Goal: Transaction & Acquisition: Book appointment/travel/reservation

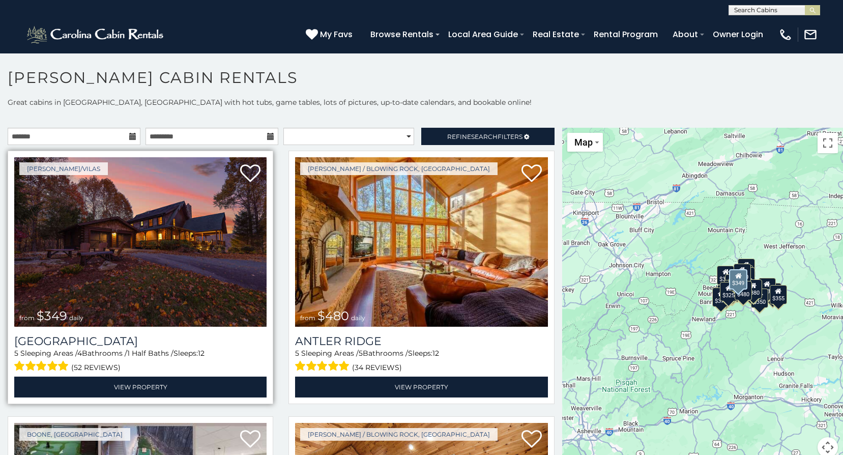
click at [186, 258] on img at bounding box center [140, 241] width 252 height 169
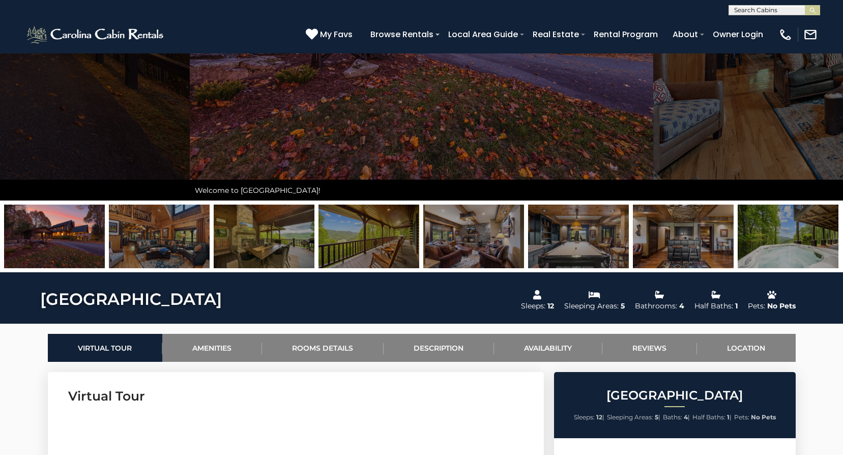
click at [158, 235] on img at bounding box center [159, 237] width 101 height 64
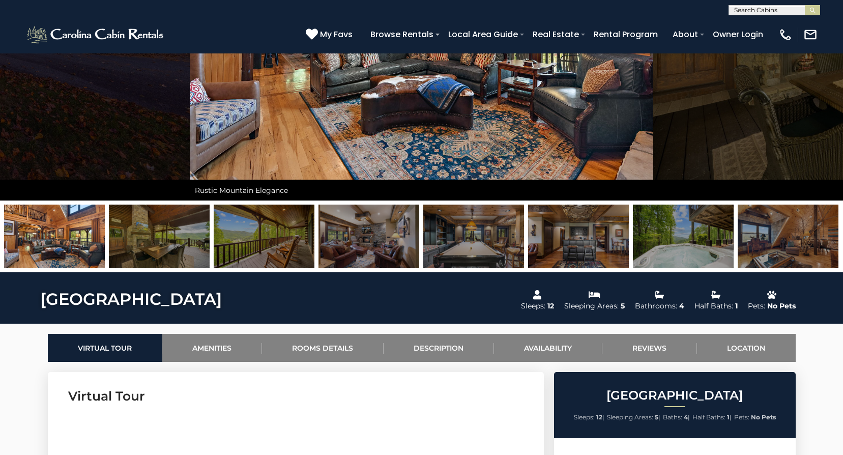
scroll to position [153, 0]
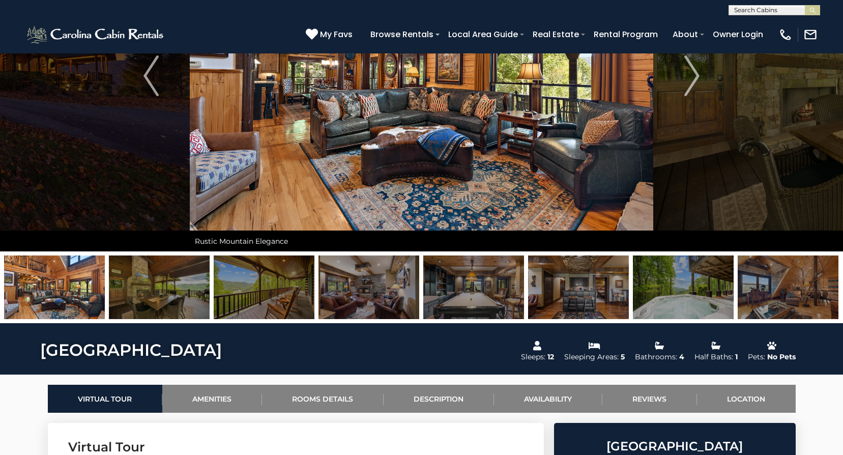
click at [253, 281] on img at bounding box center [264, 287] width 101 height 64
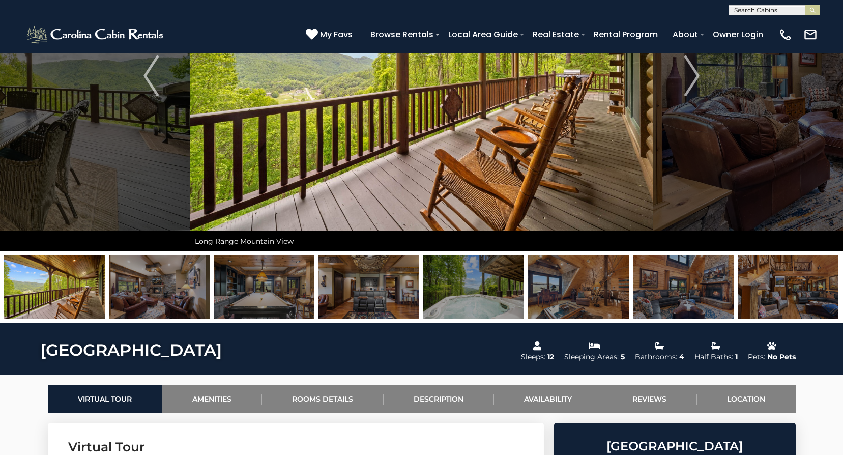
click at [274, 295] on img at bounding box center [264, 287] width 101 height 64
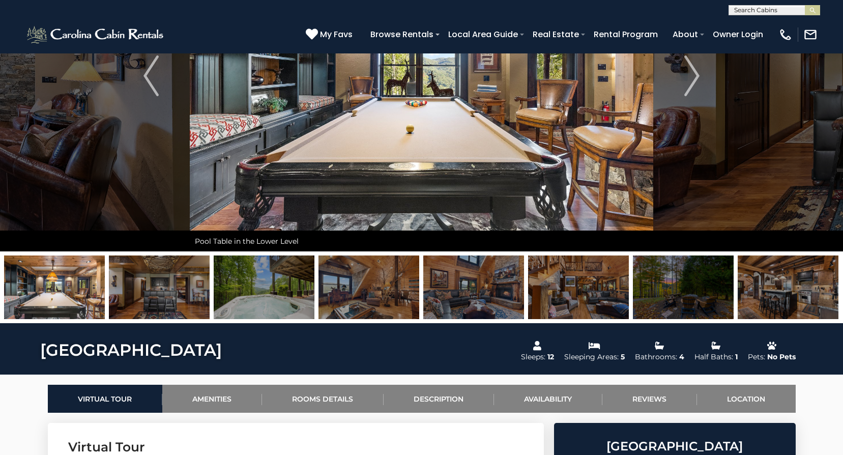
click at [272, 299] on img at bounding box center [264, 287] width 101 height 64
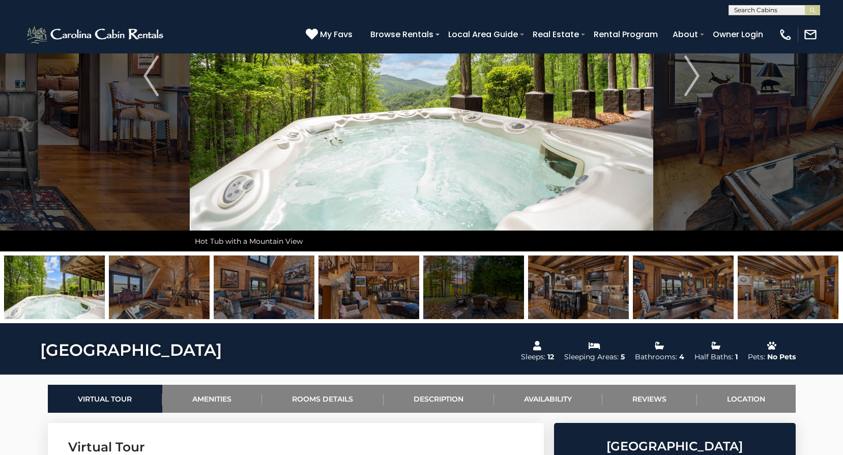
click at [174, 293] on img at bounding box center [159, 287] width 101 height 64
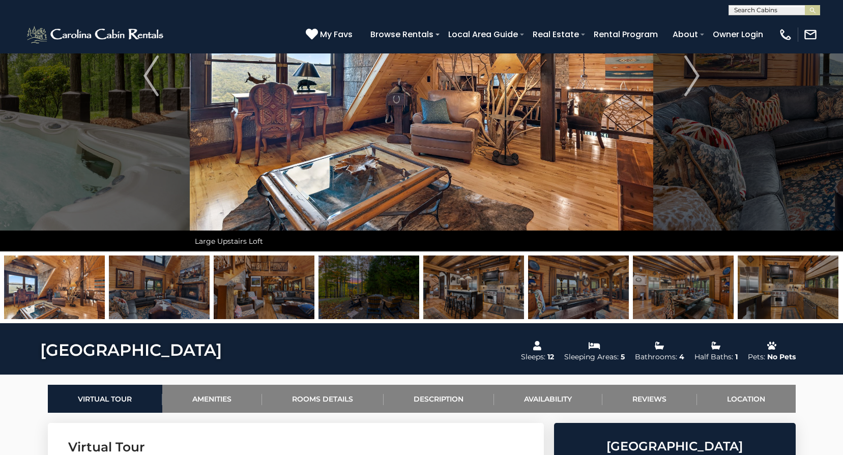
click at [174, 293] on img at bounding box center [159, 287] width 101 height 64
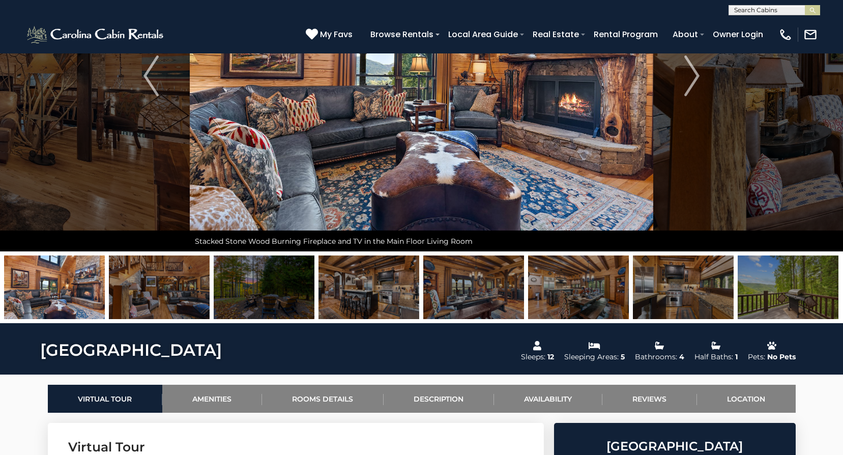
click at [174, 293] on img at bounding box center [159, 287] width 101 height 64
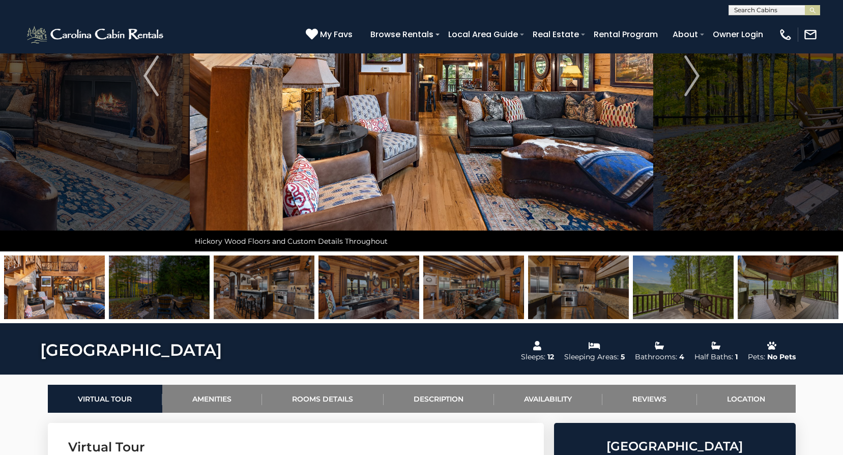
click at [174, 293] on img at bounding box center [159, 287] width 101 height 64
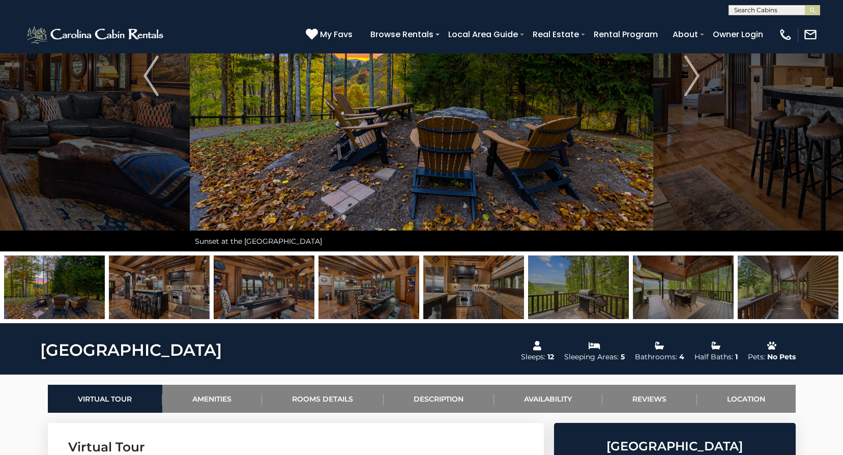
click at [174, 293] on img at bounding box center [159, 287] width 101 height 64
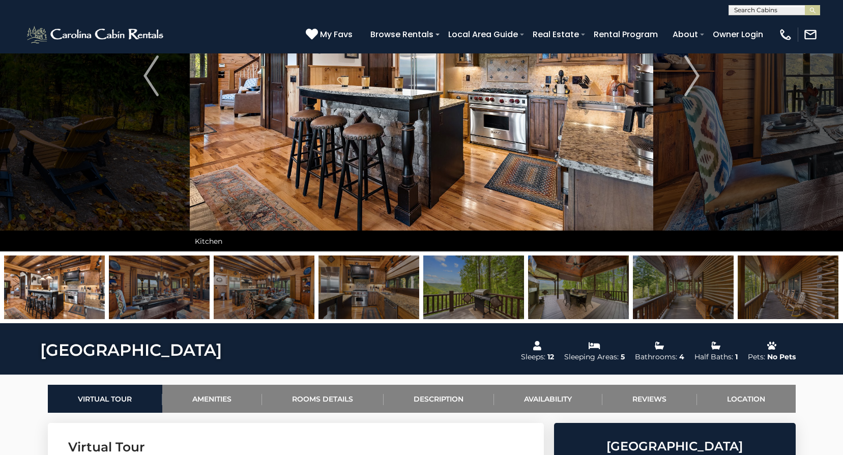
click at [174, 293] on img at bounding box center [159, 287] width 101 height 64
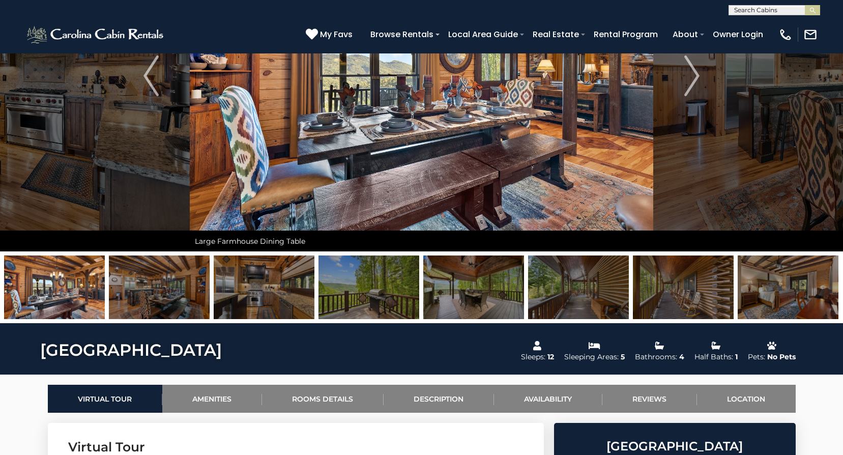
click at [174, 293] on img at bounding box center [159, 287] width 101 height 64
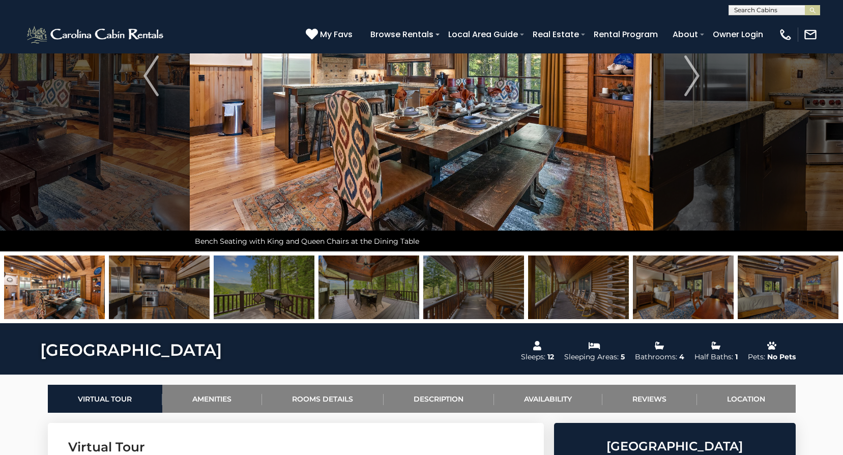
click at [174, 293] on img at bounding box center [159, 287] width 101 height 64
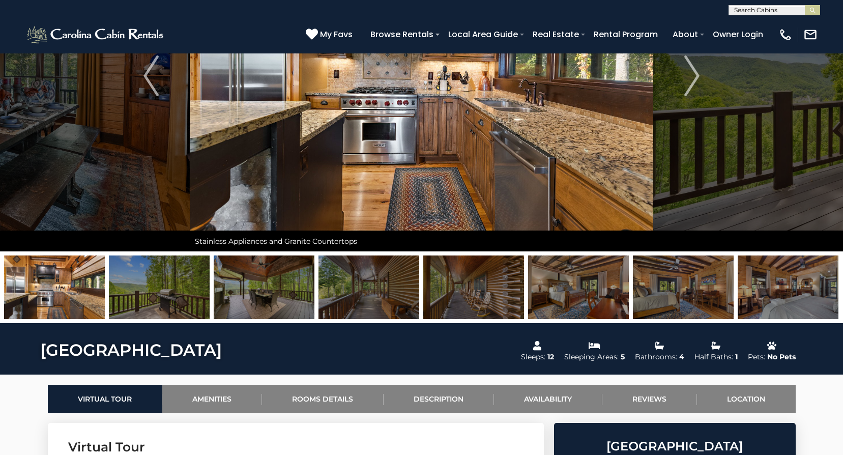
click at [174, 293] on img at bounding box center [159, 287] width 101 height 64
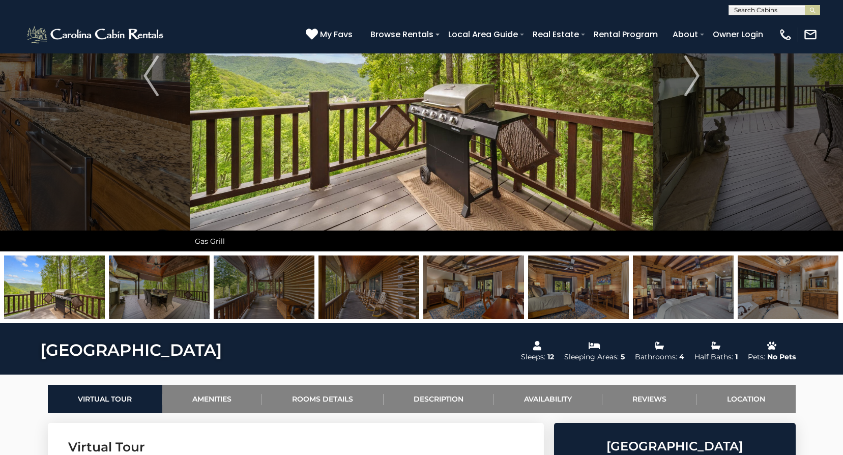
click at [174, 293] on img at bounding box center [159, 287] width 101 height 64
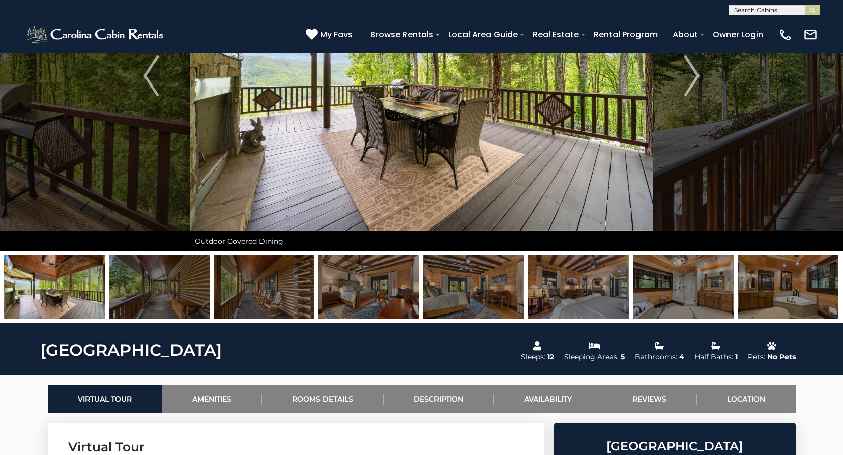
click at [174, 293] on img at bounding box center [159, 287] width 101 height 64
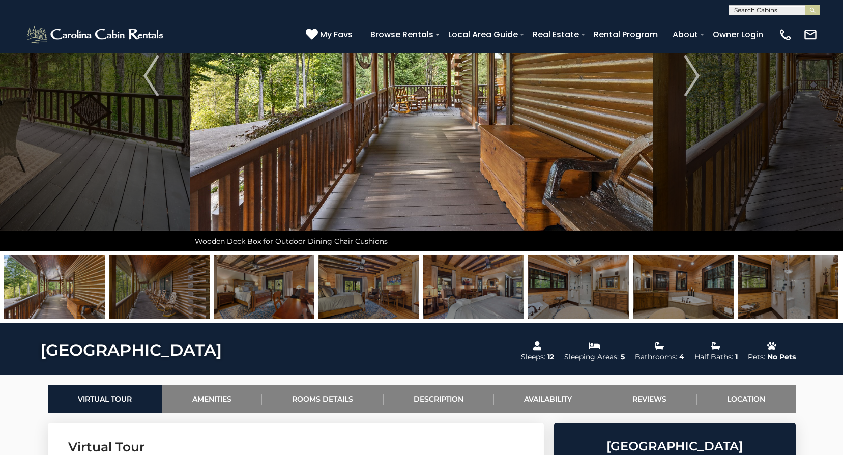
click at [174, 293] on img at bounding box center [159, 287] width 101 height 64
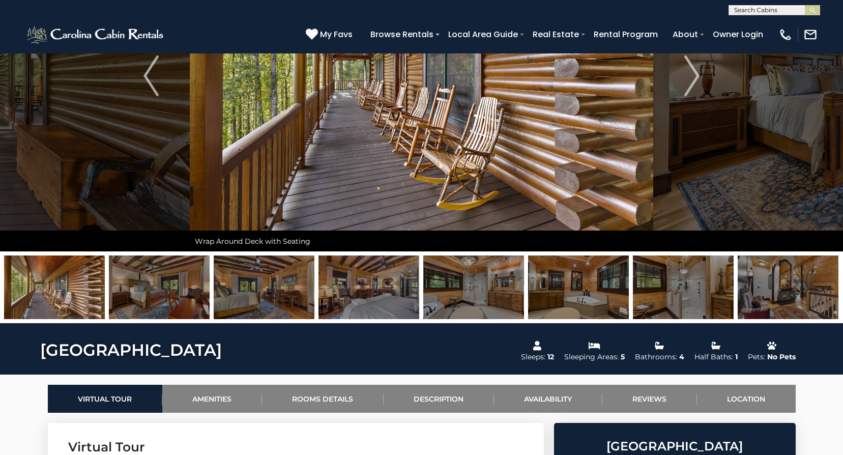
click at [174, 293] on img at bounding box center [159, 287] width 101 height 64
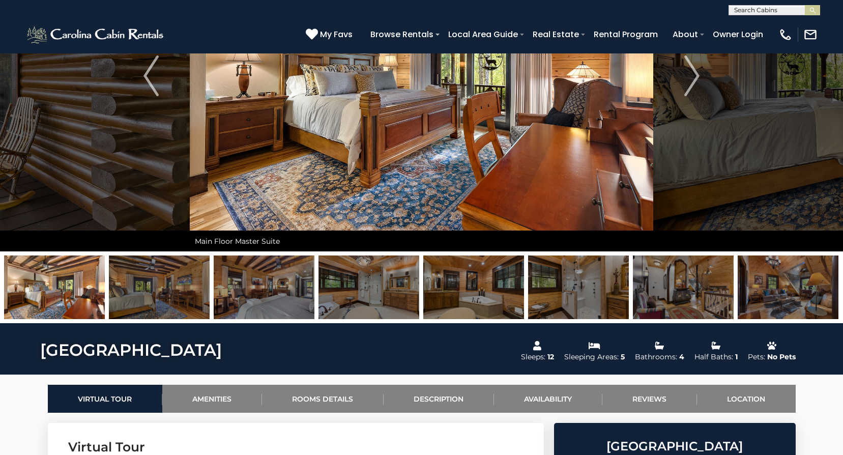
click at [174, 293] on img at bounding box center [159, 287] width 101 height 64
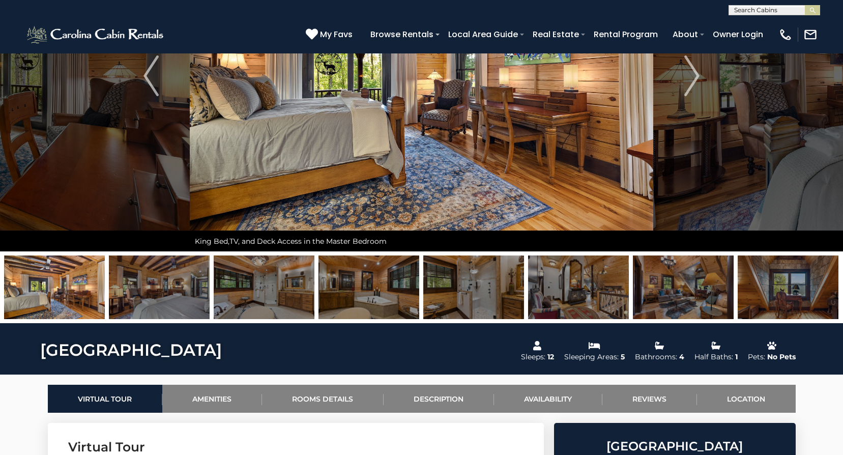
click at [174, 293] on img at bounding box center [159, 287] width 101 height 64
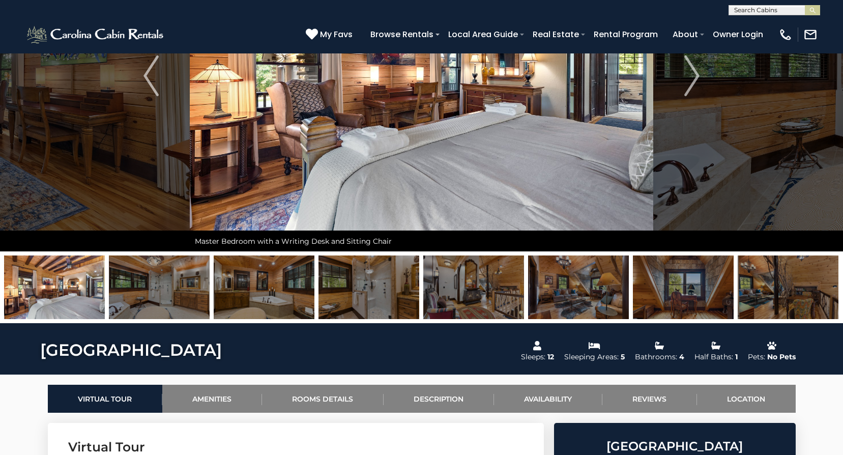
click at [174, 293] on img at bounding box center [159, 287] width 101 height 64
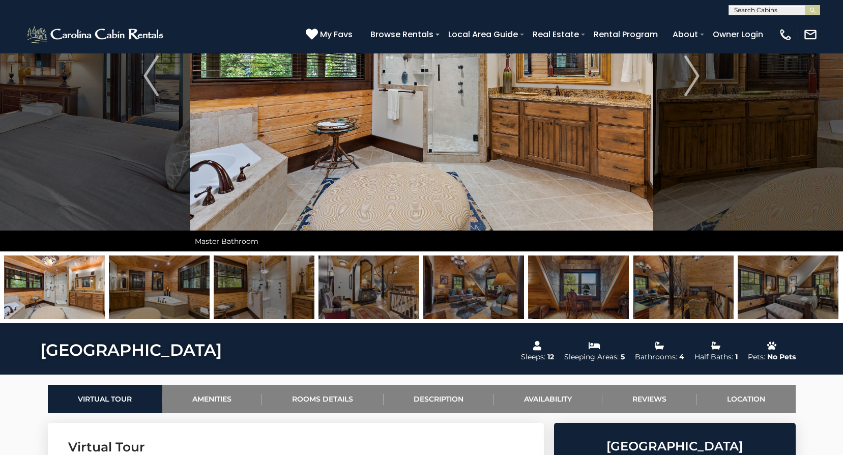
click at [174, 293] on img at bounding box center [159, 287] width 101 height 64
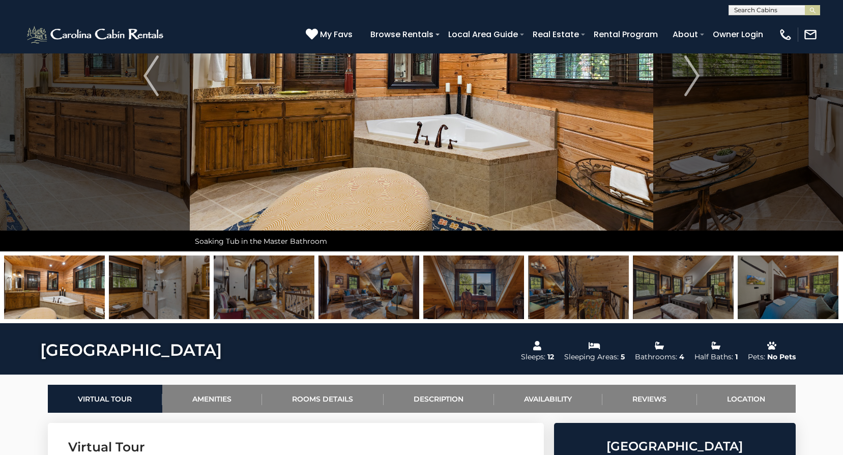
click at [174, 293] on img at bounding box center [159, 287] width 101 height 64
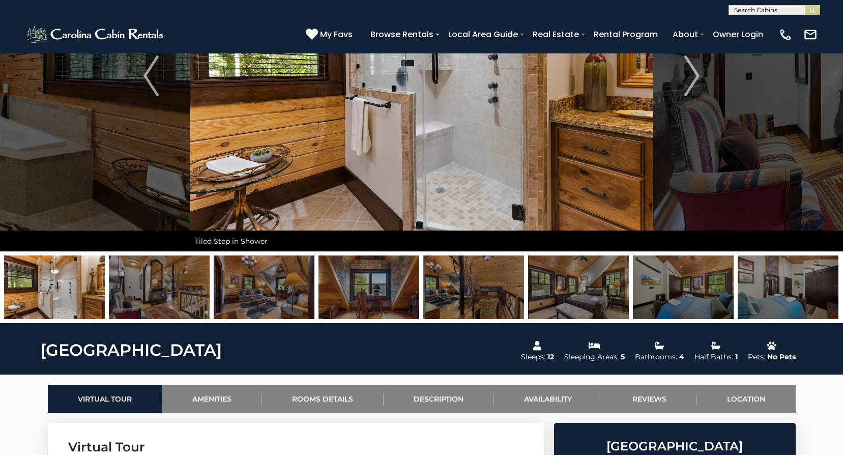
click at [174, 293] on img at bounding box center [159, 287] width 101 height 64
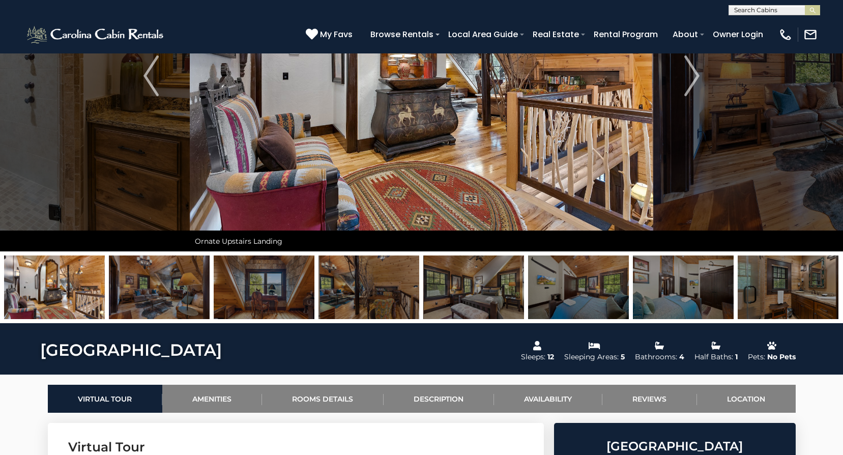
click at [174, 293] on img at bounding box center [159, 287] width 101 height 64
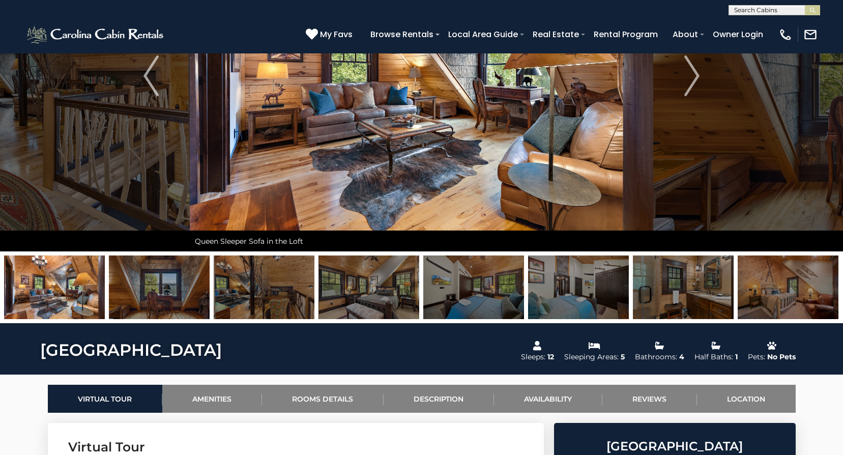
click at [174, 293] on img at bounding box center [159, 287] width 101 height 64
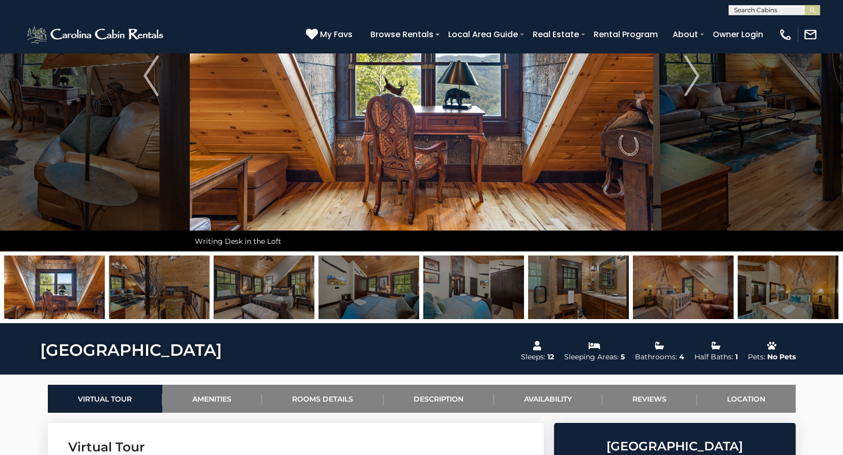
click at [174, 293] on img at bounding box center [159, 287] width 101 height 64
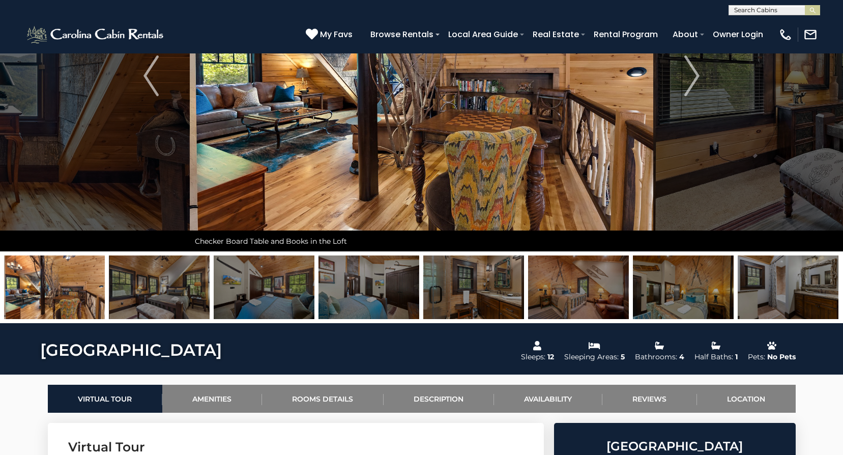
click at [174, 293] on img at bounding box center [159, 287] width 101 height 64
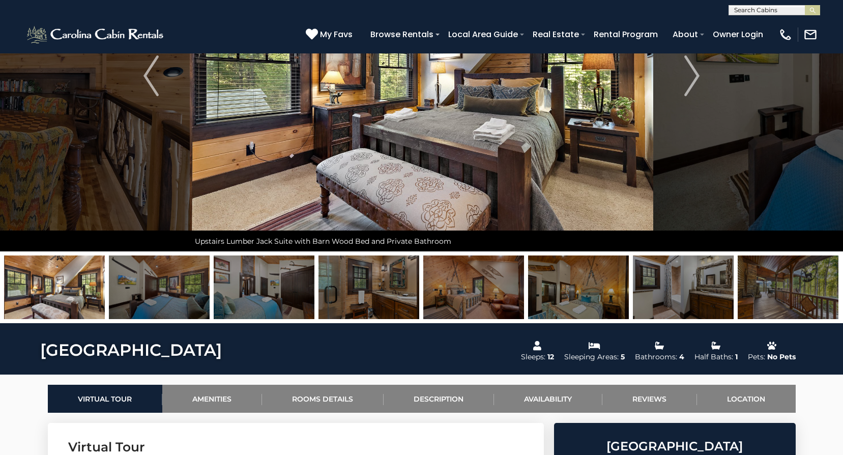
click at [174, 293] on img at bounding box center [159, 287] width 101 height 64
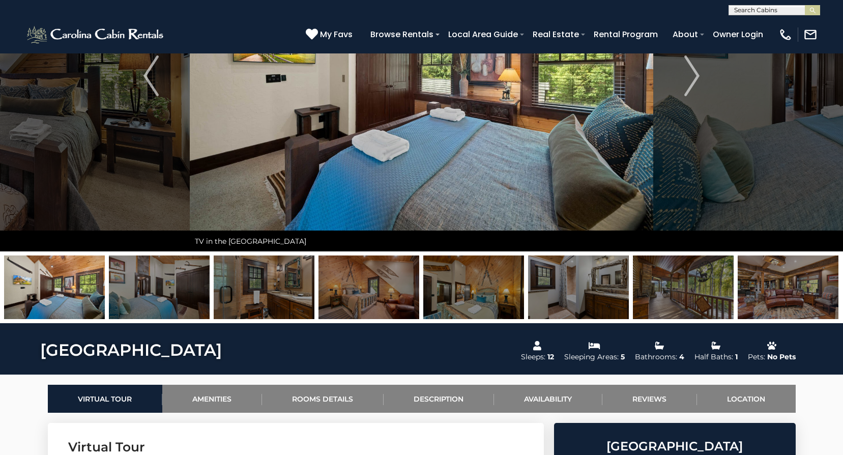
click at [174, 293] on img at bounding box center [159, 287] width 101 height 64
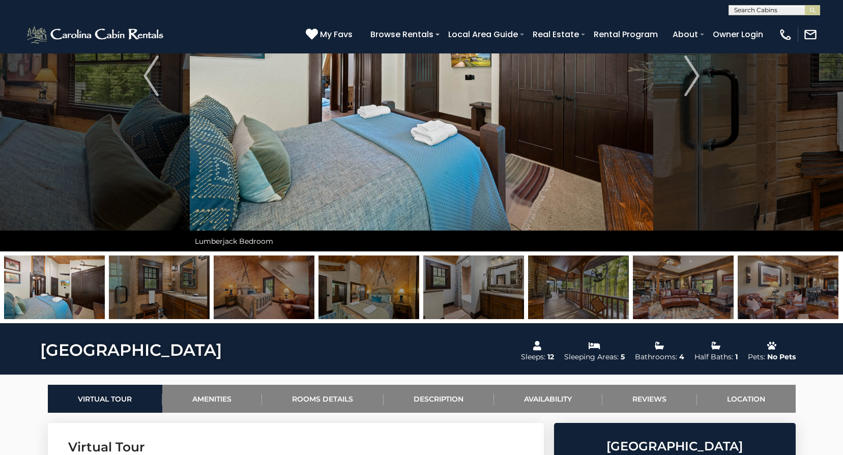
click at [174, 293] on img at bounding box center [159, 287] width 101 height 64
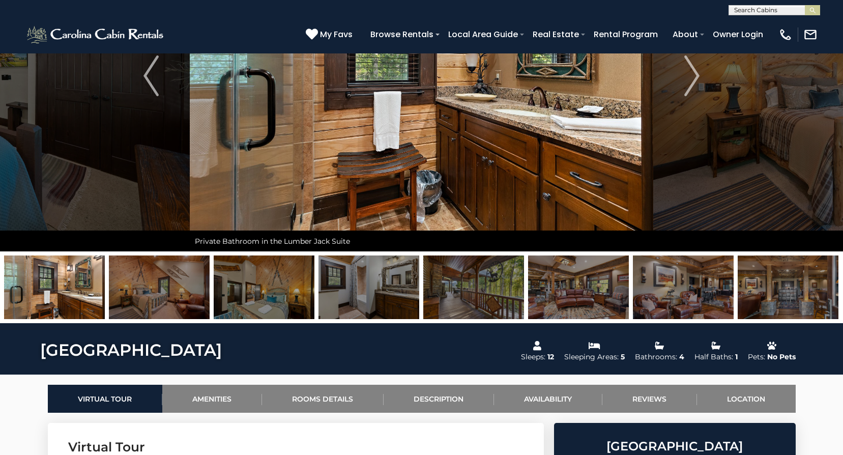
click at [174, 293] on img at bounding box center [159, 287] width 101 height 64
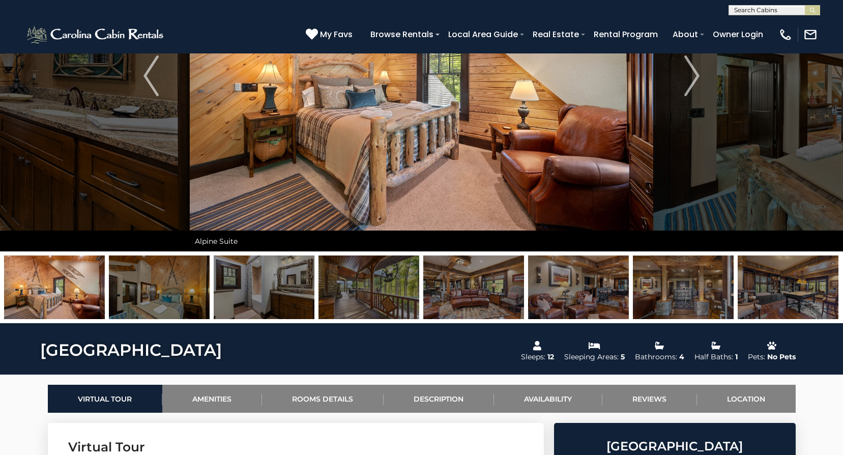
click at [174, 293] on img at bounding box center [159, 287] width 101 height 64
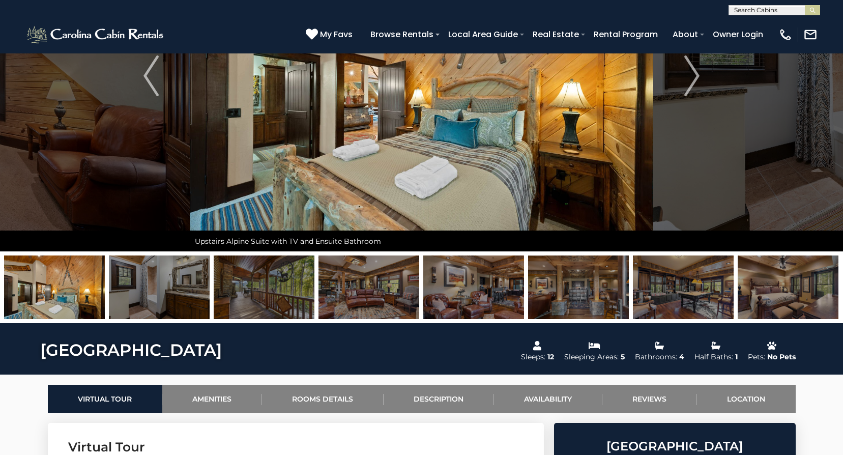
click at [174, 293] on img at bounding box center [159, 287] width 101 height 64
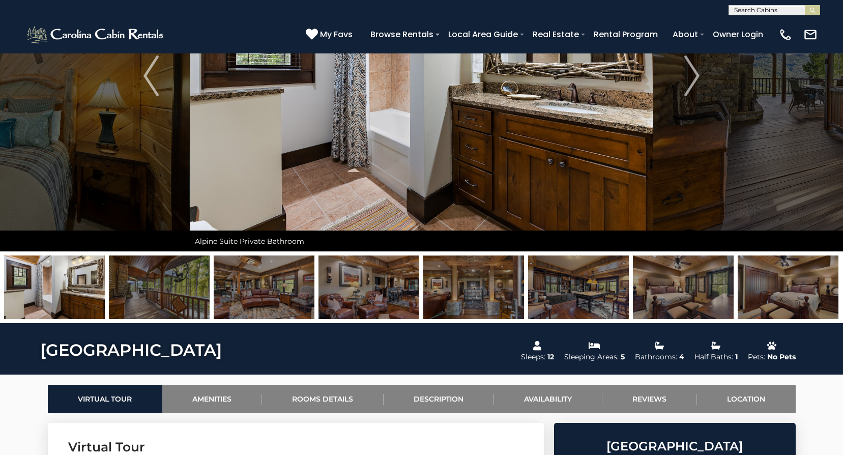
click at [174, 293] on img at bounding box center [159, 287] width 101 height 64
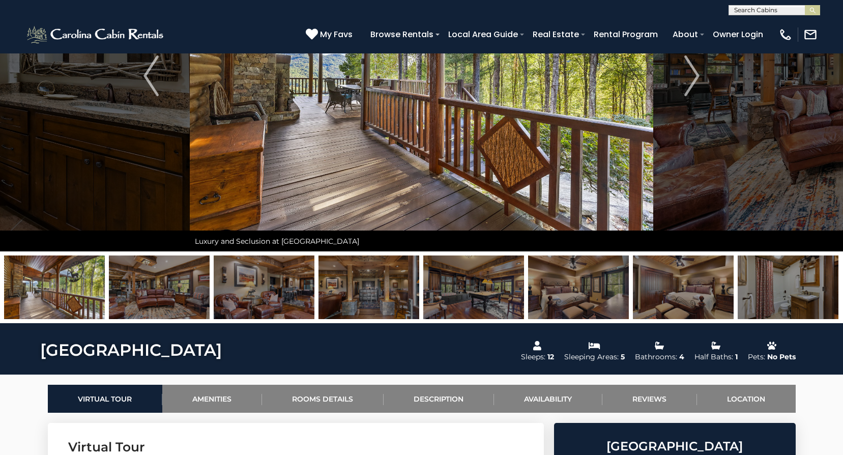
click at [174, 293] on img at bounding box center [159, 287] width 101 height 64
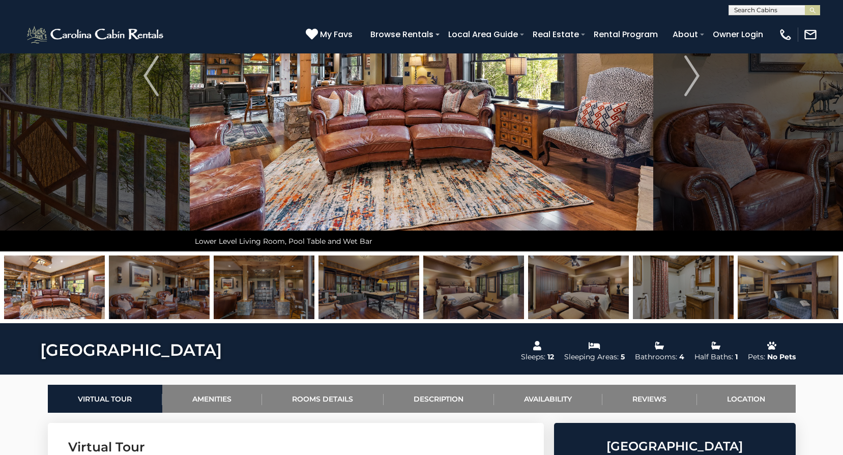
click at [174, 293] on img at bounding box center [159, 287] width 101 height 64
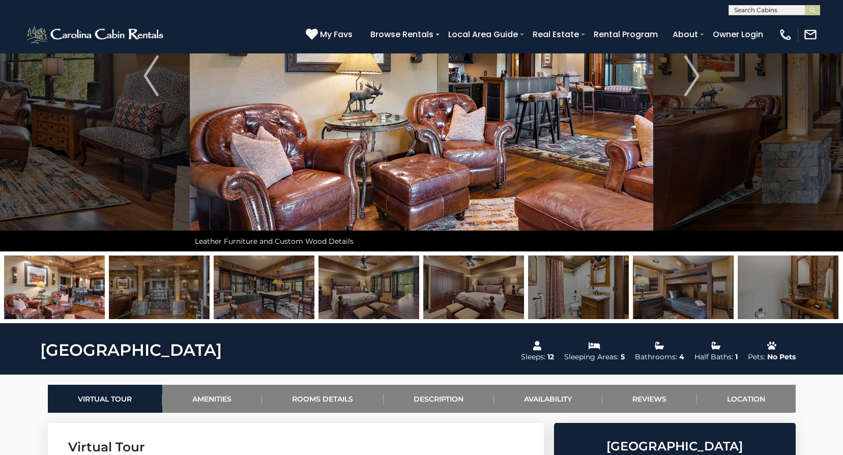
click at [174, 293] on img at bounding box center [159, 287] width 101 height 64
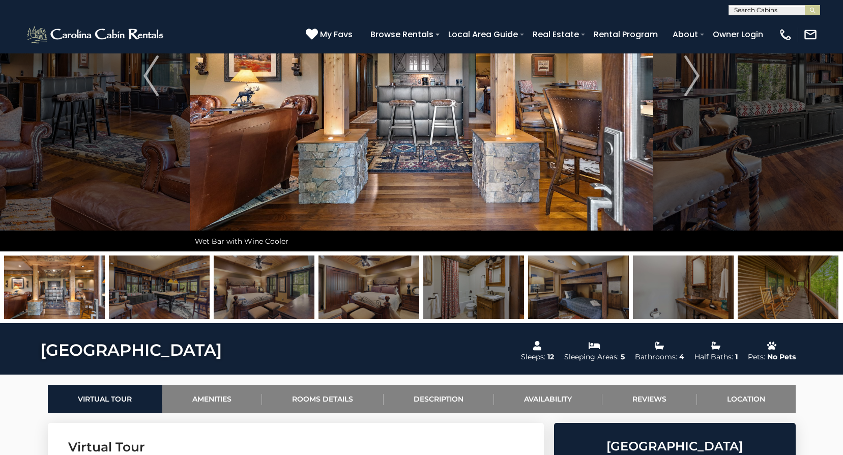
click at [174, 293] on img at bounding box center [159, 287] width 101 height 64
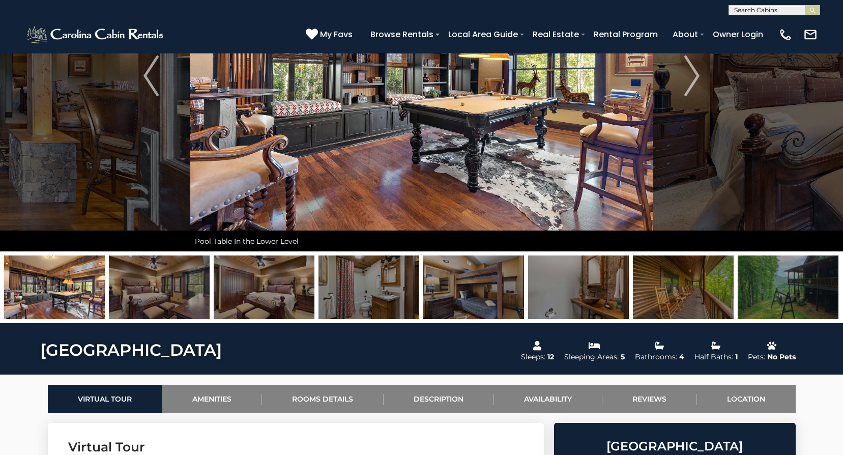
click at [174, 293] on img at bounding box center [159, 287] width 101 height 64
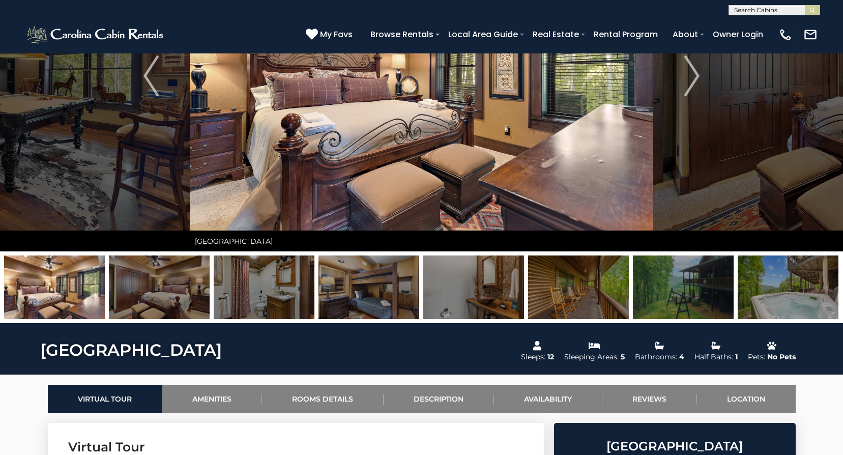
click at [74, 290] on img at bounding box center [54, 287] width 101 height 64
click at [151, 294] on img at bounding box center [159, 287] width 101 height 64
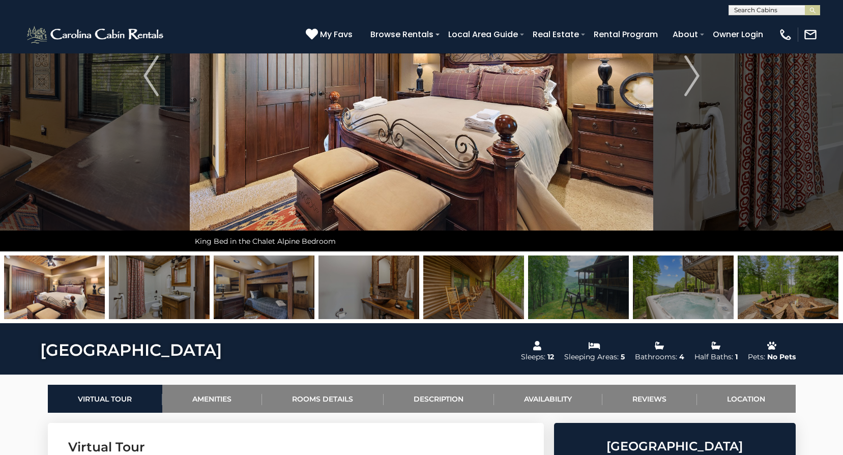
click at [159, 294] on img at bounding box center [159, 287] width 101 height 64
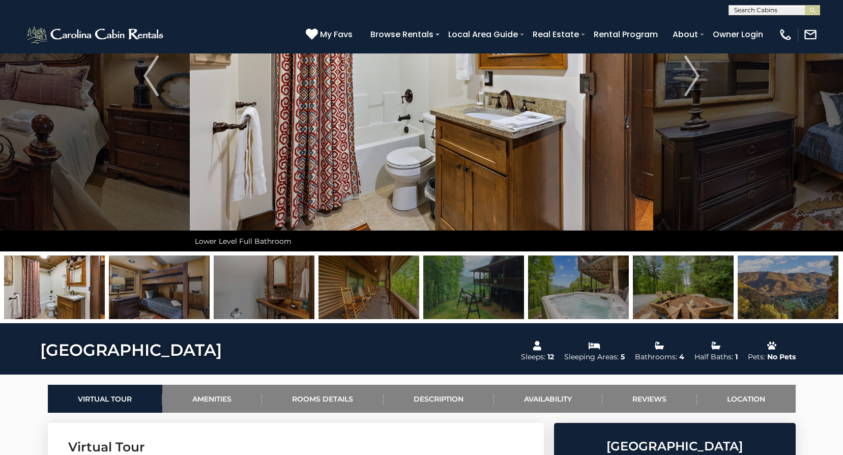
click at [159, 294] on img at bounding box center [159, 287] width 101 height 64
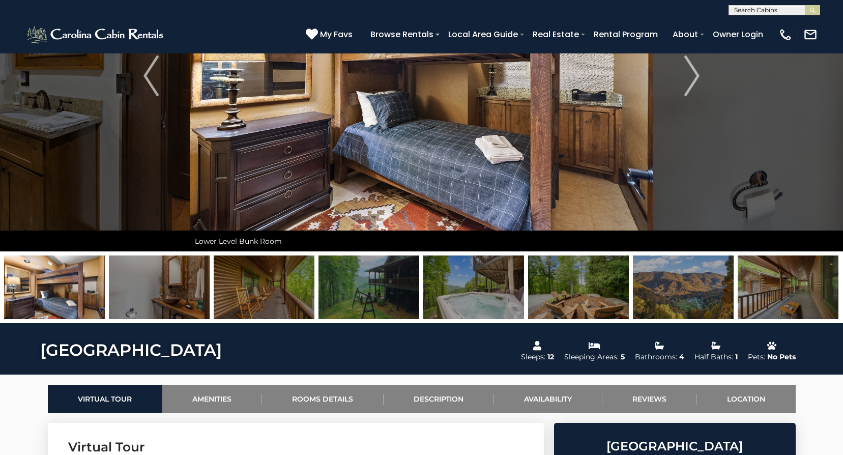
click at [159, 294] on img at bounding box center [159, 287] width 101 height 64
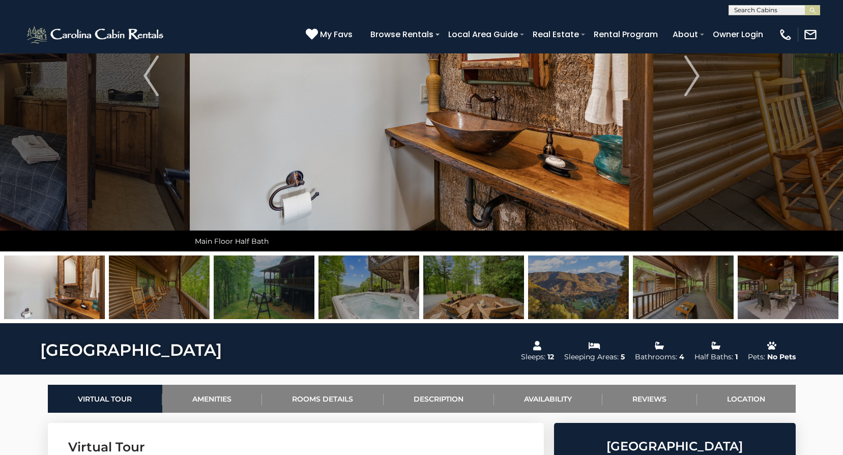
click at [160, 294] on img at bounding box center [159, 287] width 101 height 64
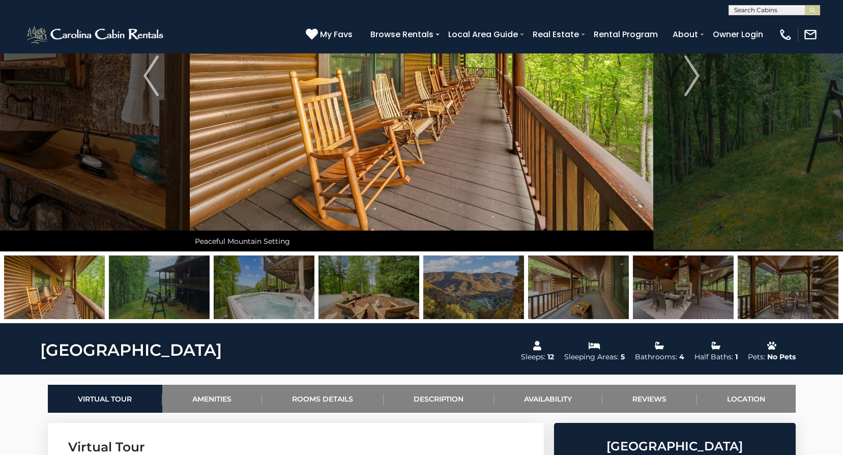
click at [160, 294] on img at bounding box center [159, 287] width 101 height 64
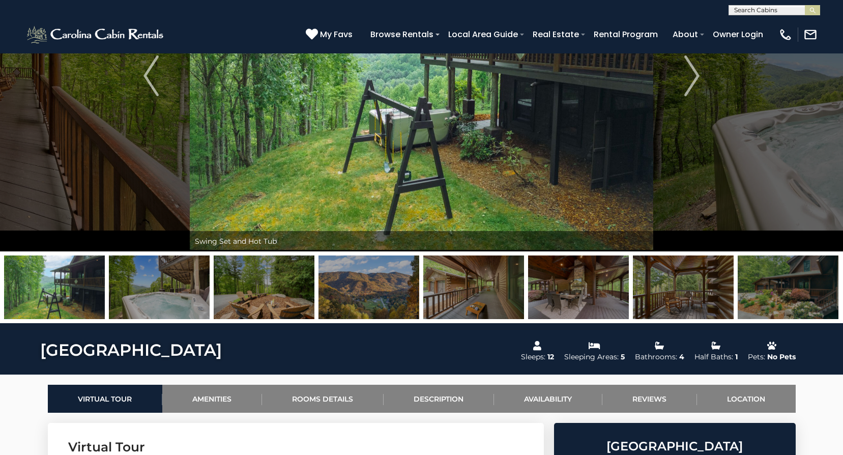
click at [160, 294] on img at bounding box center [159, 287] width 101 height 64
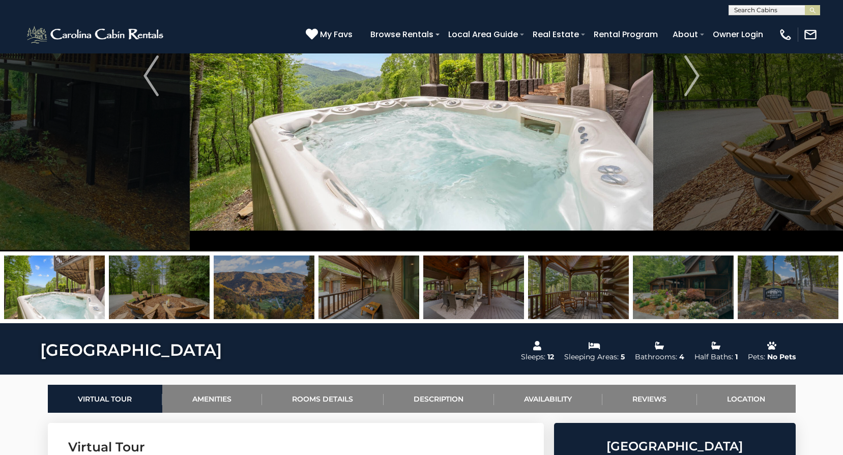
click at [160, 294] on img at bounding box center [159, 287] width 101 height 64
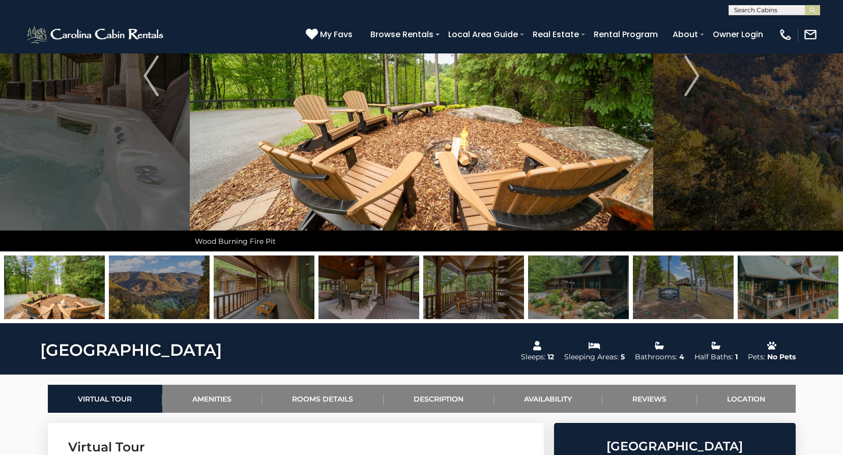
click at [160, 294] on img at bounding box center [159, 287] width 101 height 64
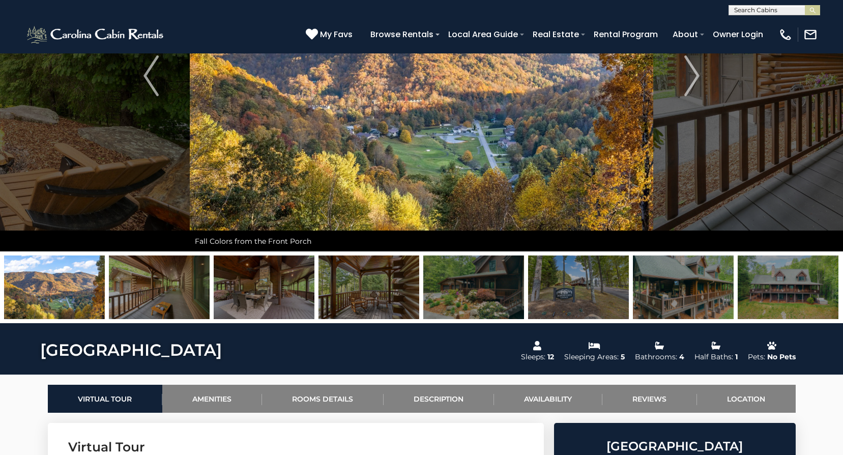
click at [160, 294] on img at bounding box center [159, 287] width 101 height 64
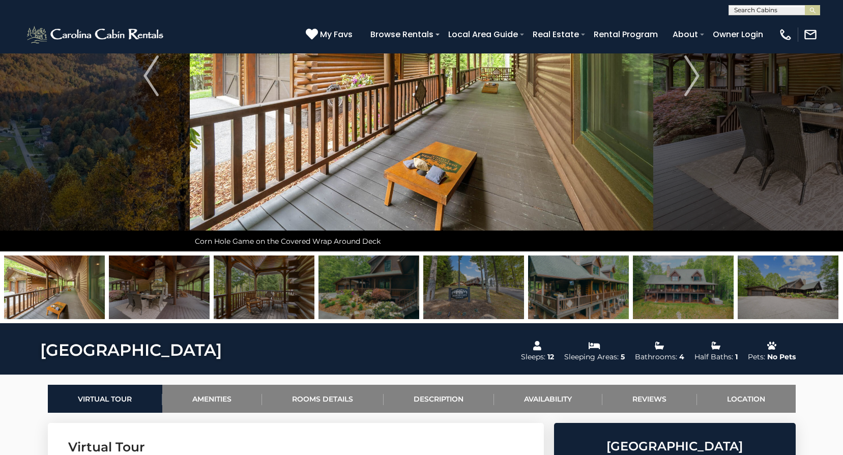
click at [160, 294] on img at bounding box center [159, 287] width 101 height 64
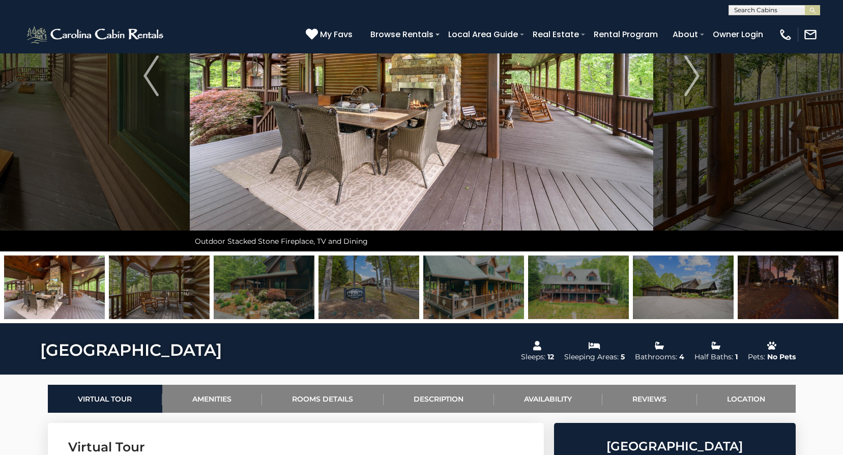
click at [160, 294] on img at bounding box center [159, 287] width 101 height 64
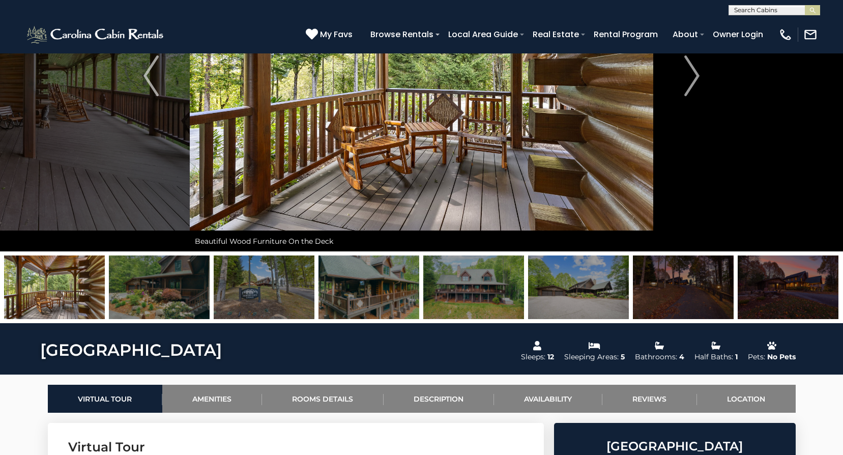
click at [160, 294] on img at bounding box center [159, 287] width 101 height 64
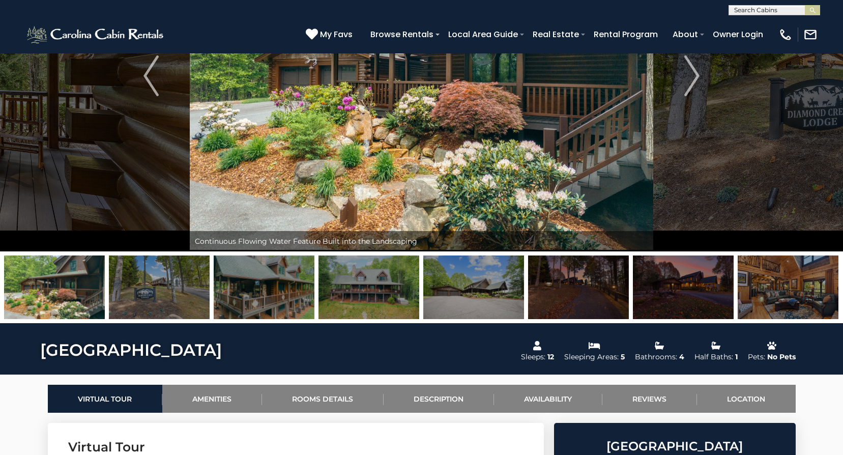
click at [160, 294] on img at bounding box center [159, 287] width 101 height 64
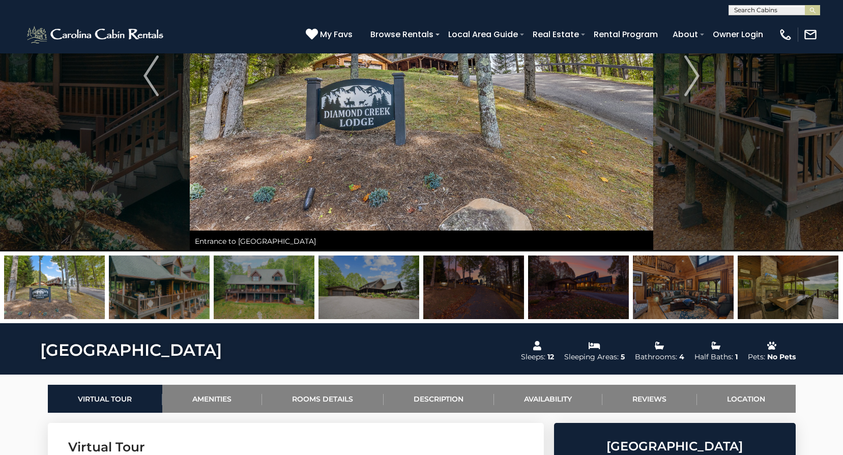
click at [160, 294] on img at bounding box center [159, 287] width 101 height 64
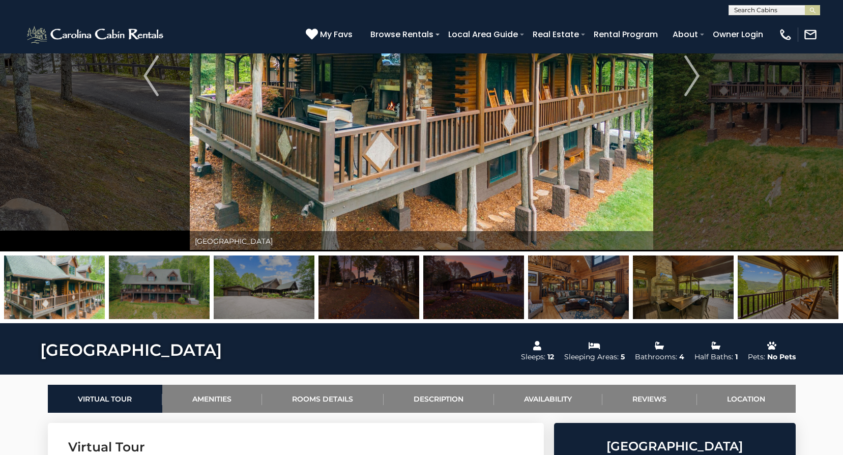
click at [160, 294] on img at bounding box center [159, 287] width 101 height 64
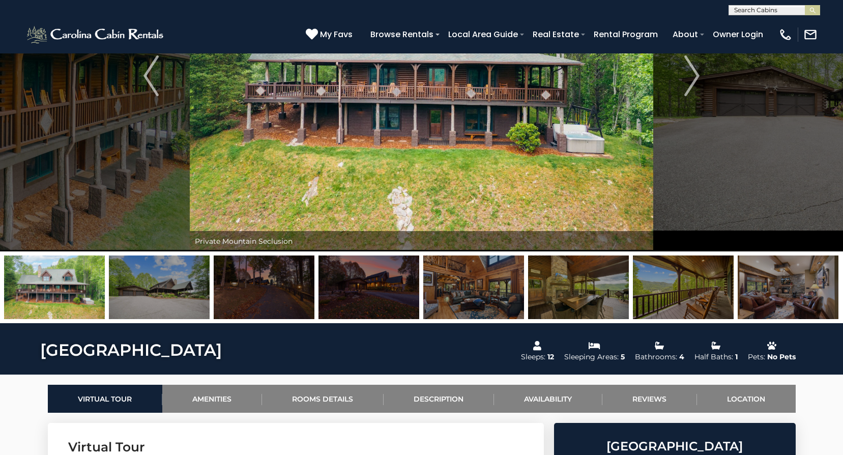
click at [160, 294] on img at bounding box center [159, 287] width 101 height 64
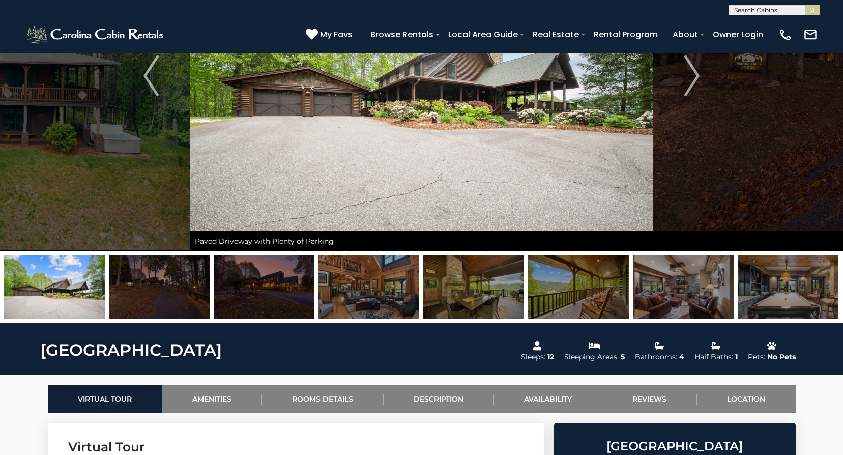
click at [160, 294] on img at bounding box center [159, 287] width 101 height 64
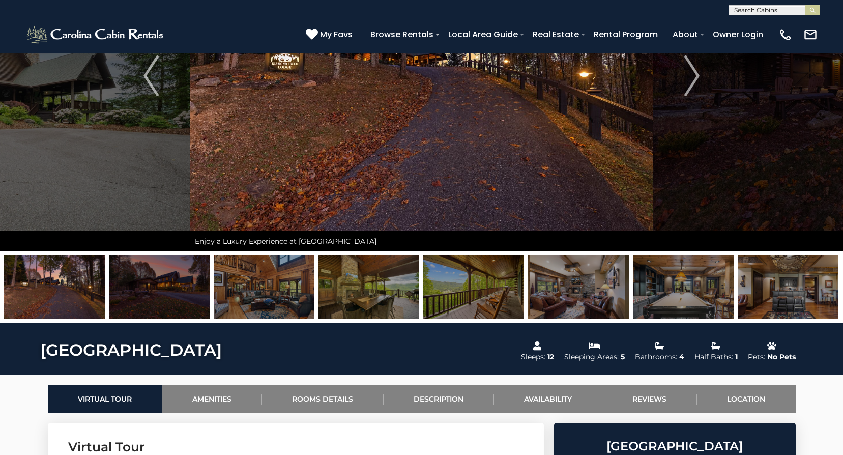
click at [160, 294] on img at bounding box center [159, 287] width 101 height 64
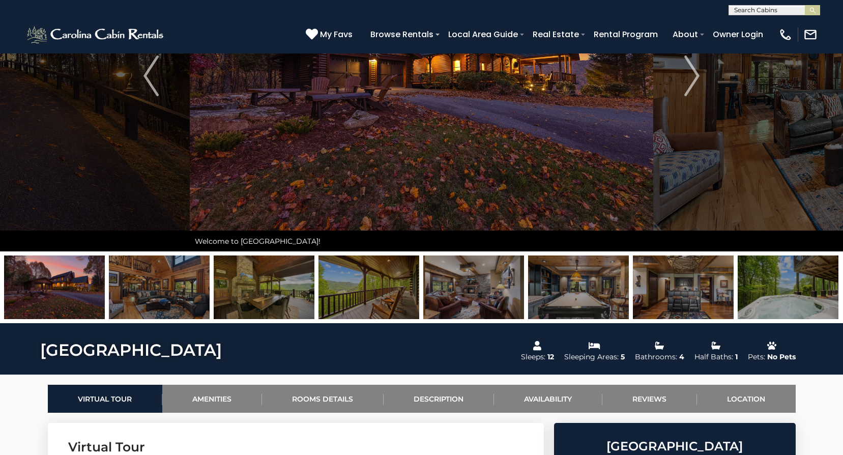
click at [160, 294] on img at bounding box center [159, 287] width 101 height 64
